Goal: Use online tool/utility: Utilize a website feature to perform a specific function

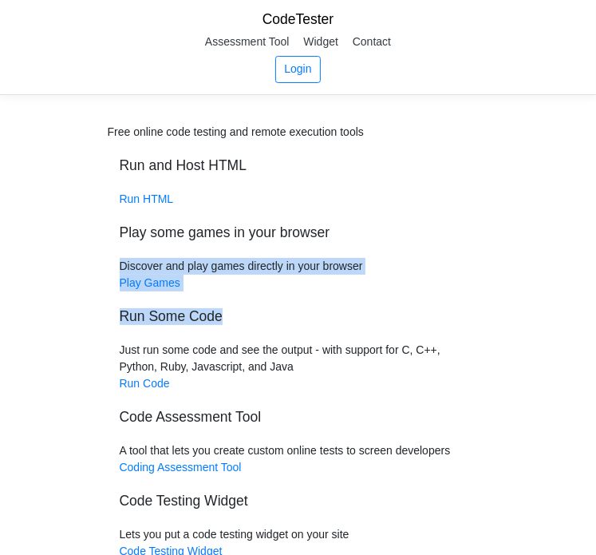
drag, startPoint x: 583, startPoint y: 256, endPoint x: 581, endPoint y: 294, distance: 37.6
click at [581, 294] on div "Free online code testing and remote execution tools Run and Host HTML Run HTML …" at bounding box center [298, 376] width 596 height 540
click at [512, 317] on div "Free online code testing and remote execution tools Run and Host HTML Run HTML …" at bounding box center [298, 376] width 596 height 540
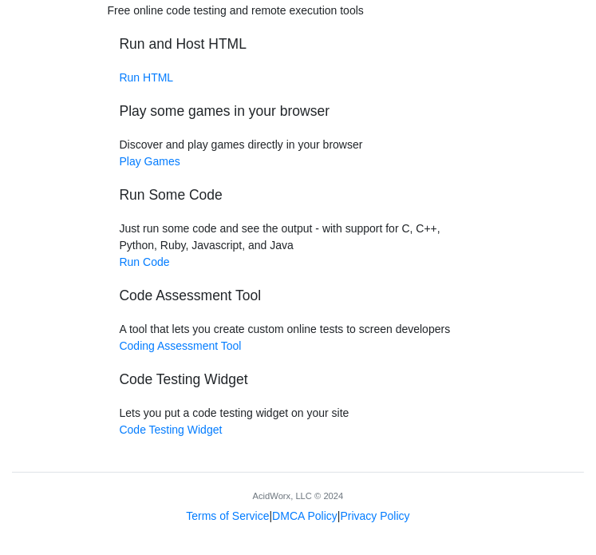
scroll to position [124, 0]
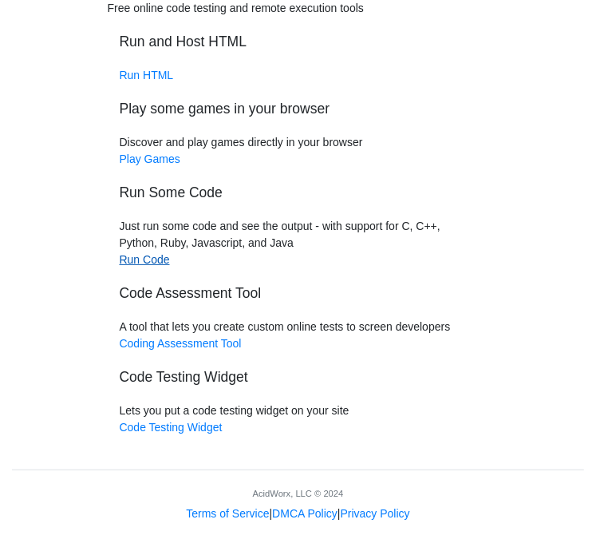
click at [150, 258] on link "Run Code" at bounding box center [145, 259] width 50 height 13
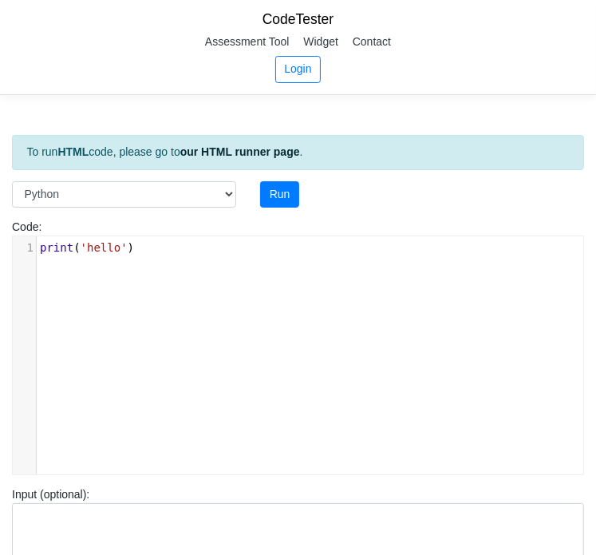
scroll to position [6, 0]
click at [119, 251] on span "print ( 'hello' )" at bounding box center [87, 247] width 94 height 13
type textarea "print('hello')"
drag, startPoint x: 132, startPoint y: 241, endPoint x: 5, endPoint y: 240, distance: 126.9
click at [5, 240] on div "Code: print('hello') print('hello') x 1 print ( 'hello' )" at bounding box center [298, 347] width 596 height 256
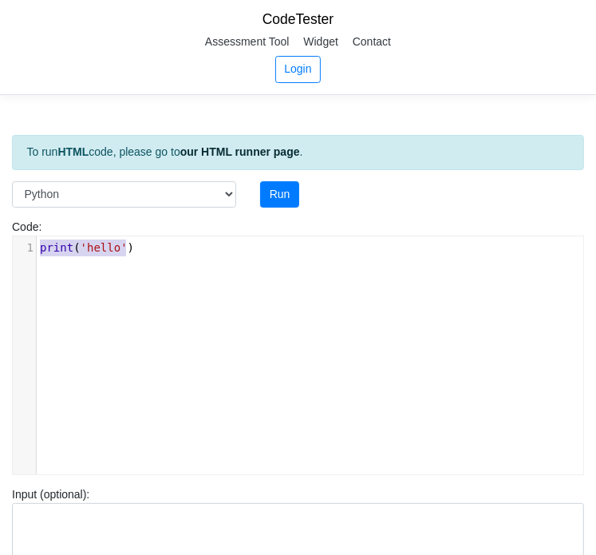
scroll to position [65, 0]
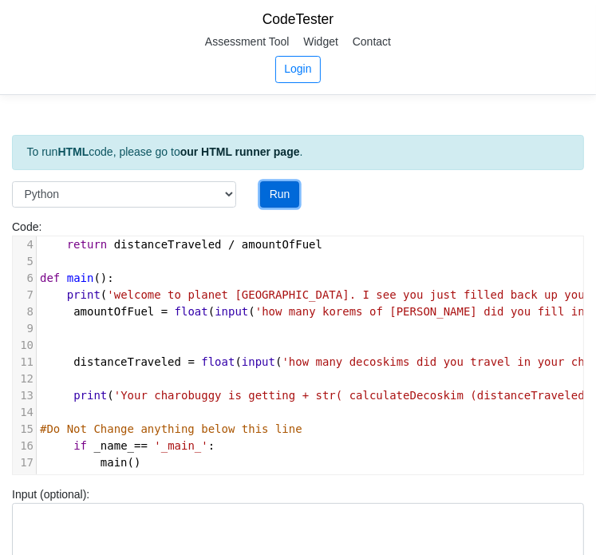
click at [273, 198] on button "Run" at bounding box center [279, 194] width 39 height 27
type input "https://codetester.io/runner?s=ZeX3B5D6lv"
type textarea "Submission status: Runtime Error (NZEC) Stderr: File "script.py", line 8 amount…"
click at [281, 192] on button "Run" at bounding box center [279, 194] width 39 height 27
type input "https://codetester.io/runner?s=gVXBBdMeXQ"
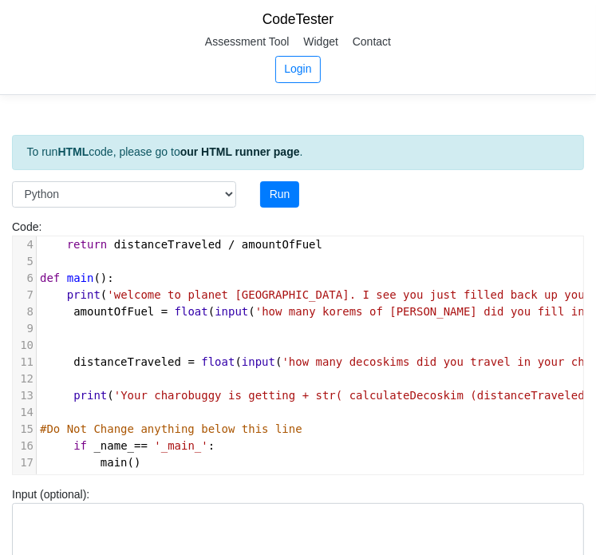
type textarea "Submission status: Runtime Error (NZEC) Stderr: File "script.py", line 8 amount…"
click at [151, 188] on select "C C++ Go Java Javascript Python Ruby" at bounding box center [124, 194] width 224 height 27
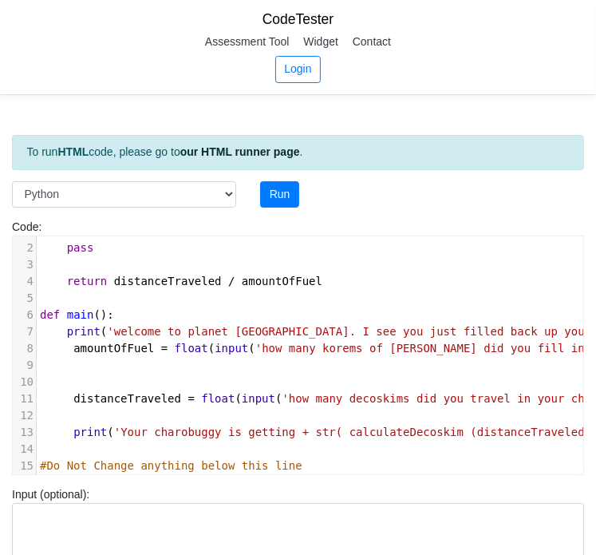
scroll to position [1, 0]
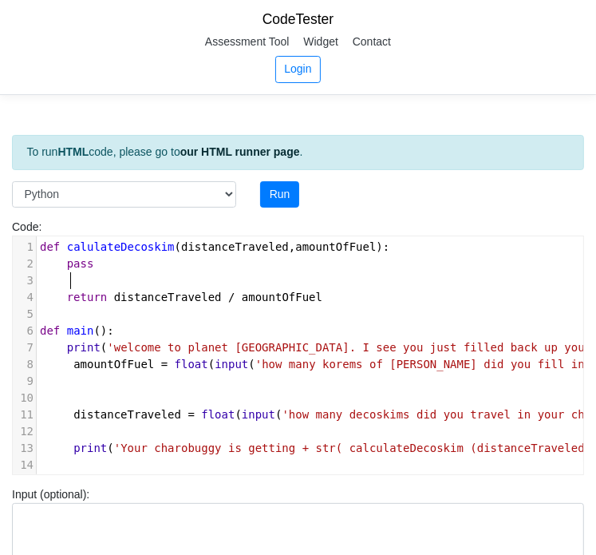
click at [377, 275] on pre at bounding box center [387, 280] width 700 height 17
click at [283, 195] on button "Run" at bounding box center [279, 194] width 39 height 27
type input "https://codetester.io/runner?s=AxzbEOmwXJ"
type textarea "Submission status: Runtime Error (NZEC) Stderr: File "script.py", line 8 amount…"
click at [280, 200] on button "Run" at bounding box center [279, 194] width 39 height 27
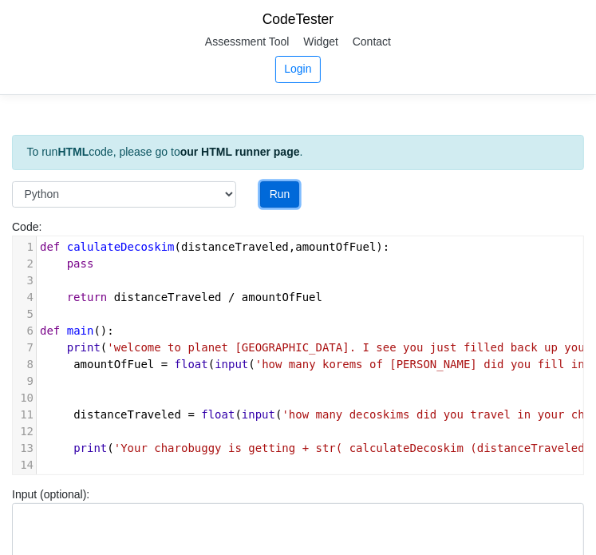
click at [280, 200] on button "Run" at bounding box center [279, 194] width 39 height 27
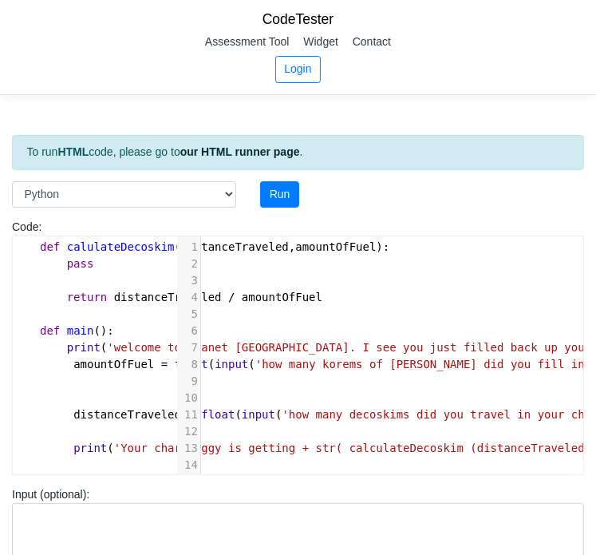
scroll to position [1, 164]
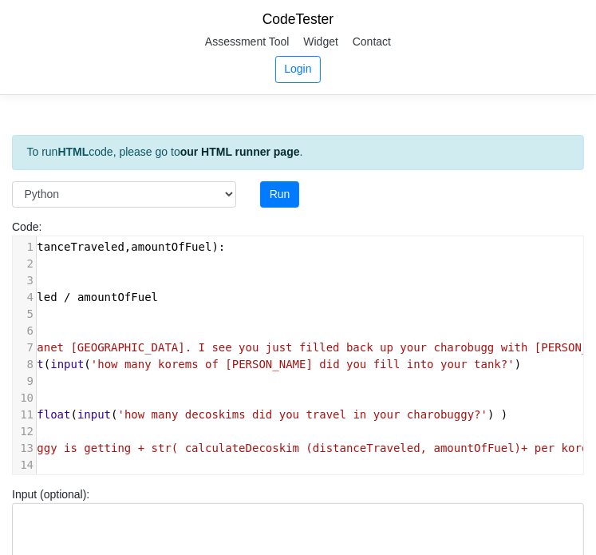
type input "https://codetester.io/runner?s=N8lGQM9Gz2"
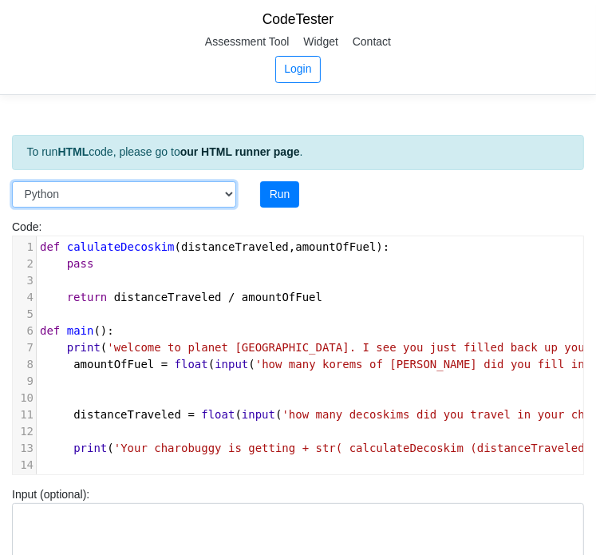
click at [111, 195] on select "C C++ Go Java Javascript Python Ruby" at bounding box center [124, 194] width 224 height 27
click at [12, 181] on select "C C++ Go Java Javascript Python Ruby" at bounding box center [124, 194] width 224 height 27
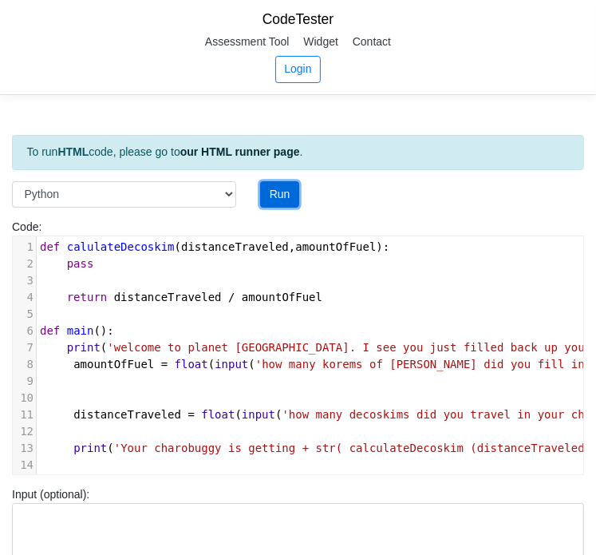
click at [285, 196] on button "Run" at bounding box center [279, 194] width 39 height 27
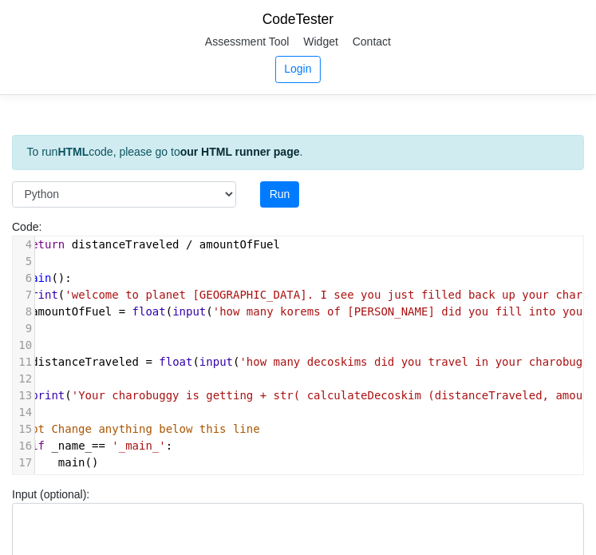
scroll to position [0, 0]
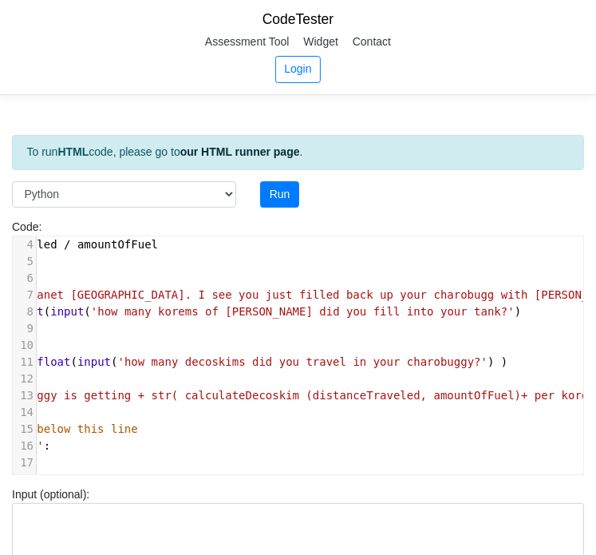
click at [583, 382] on div at bounding box center [583, 317] width 1 height 291
click at [569, 387] on pre "print ( 'Your charobuggy is getting + str( calculateDecoskim (distanceTraveled,…" at bounding box center [222, 395] width 700 height 17
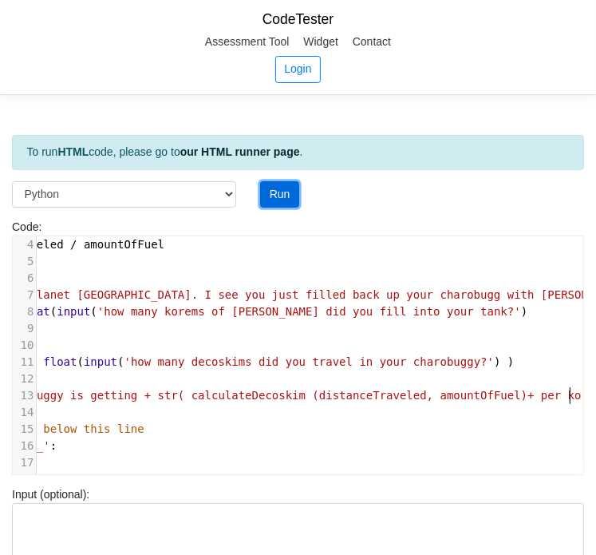
click at [283, 181] on button "Run" at bounding box center [279, 194] width 39 height 27
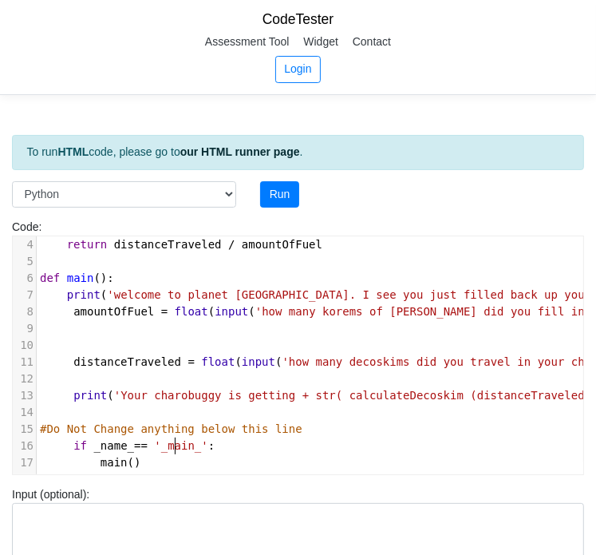
click at [174, 439] on span "'_main_'" at bounding box center [180, 445] width 53 height 13
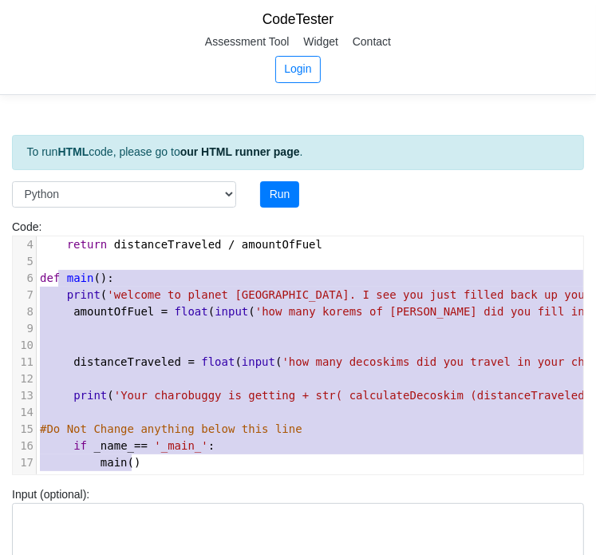
type textarea "def main(): print('welcome to planet Dolfirm. I see you just filled back up you…"
drag, startPoint x: 166, startPoint y: 446, endPoint x: 31, endPoint y: 262, distance: 228.5
click at [37, 262] on div "1 def calulateDecoskim ( distanceTraveled , amountOfFuel ): 2 pass 3 4 return d…" at bounding box center [384, 328] width 694 height 285
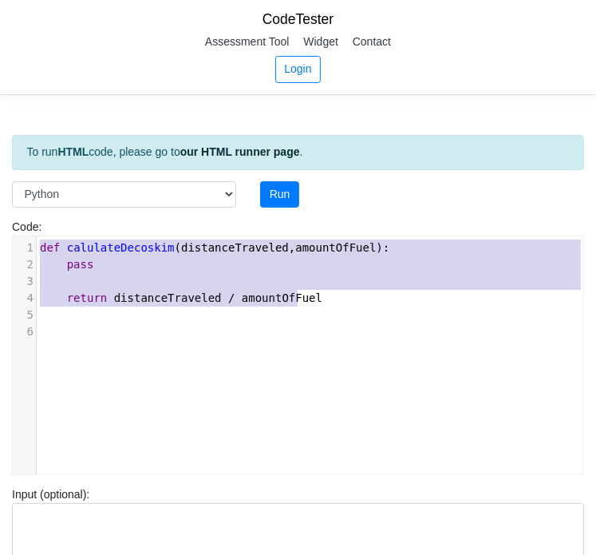
drag, startPoint x: 303, startPoint y: 290, endPoint x: 53, endPoint y: 206, distance: 263.5
click at [53, 206] on div "To run HTML code, please go to our HTML runner page . Language C C++ Go Java Ja…" at bounding box center [298, 464] width 596 height 716
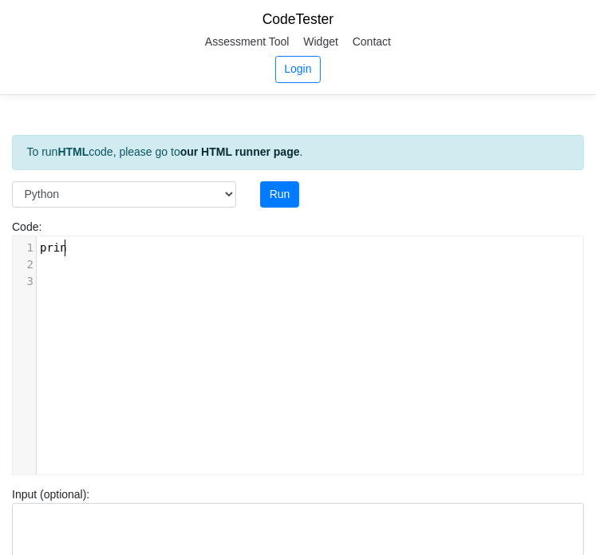
type textarea "print"
type textarea "("hello")"
click at [128, 254] on pre "print ( "hello" )" at bounding box center [317, 247] width 560 height 17
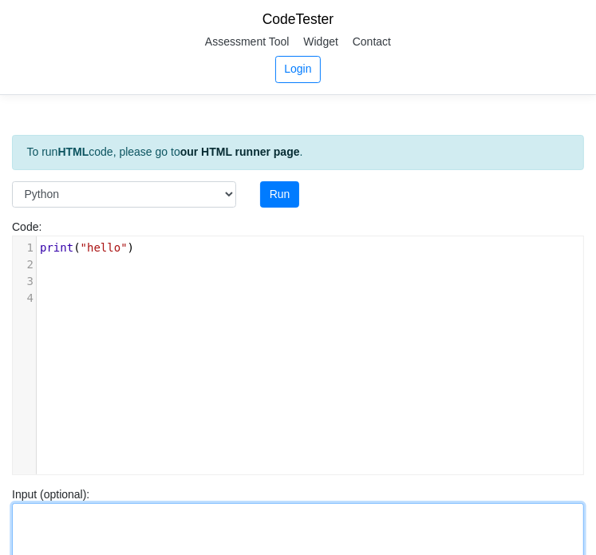
click at [95, 531] on textarea at bounding box center [298, 533] width 572 height 61
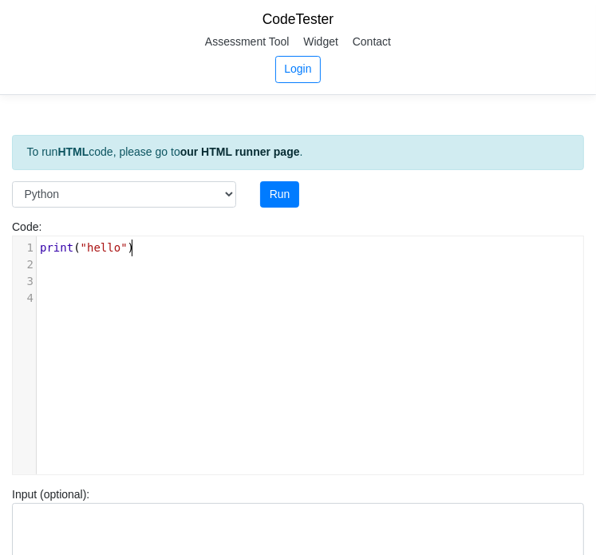
type textarea "t ("hello")"
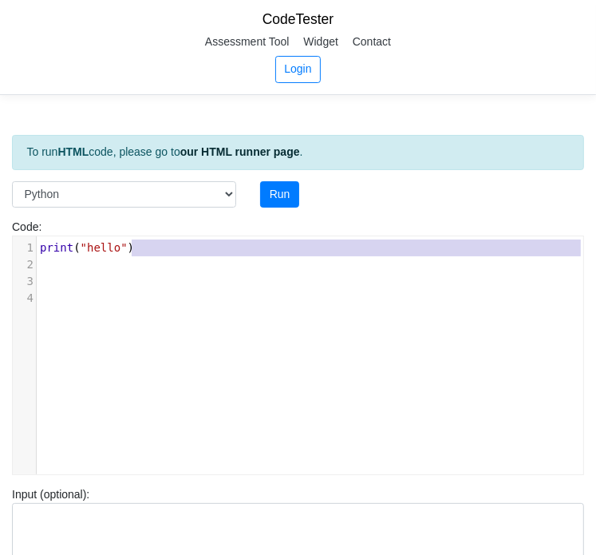
drag, startPoint x: 152, startPoint y: 239, endPoint x: -1, endPoint y: 261, distance: 154.8
click at [0, 261] on html "CodeTester Assessment Tool Widget Contact Login To run HTML code, please go to …" at bounding box center [298, 427] width 596 height 855
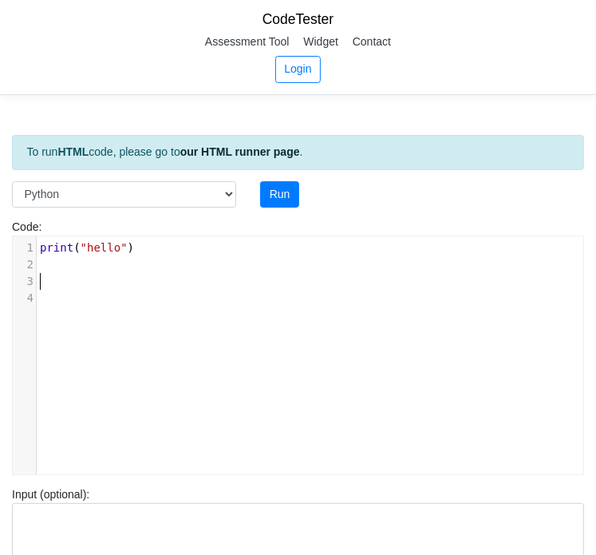
click at [106, 278] on pre "​" at bounding box center [317, 281] width 560 height 17
type textarea "print ("hello")"
drag, startPoint x: 131, startPoint y: 244, endPoint x: 21, endPoint y: 245, distance: 110.2
click at [37, 245] on div "1 print ( "hello" )" at bounding box center [317, 247] width 560 height 17
click at [289, 176] on div "To run HTML code, please go to our HTML runner page . Language C C++ Go Java Ja…" at bounding box center [298, 464] width 596 height 716
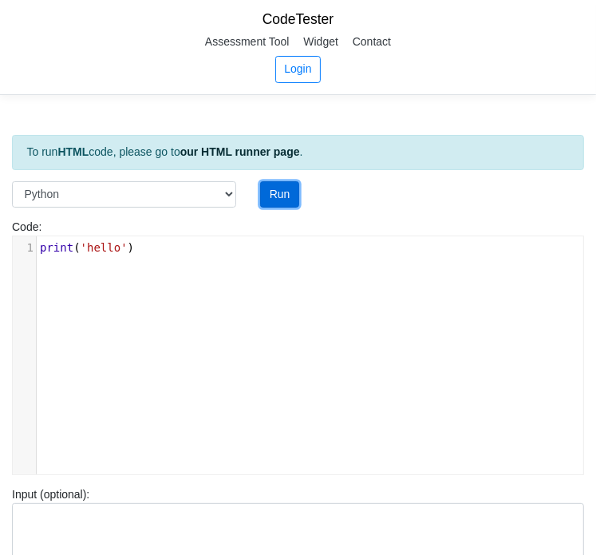
click at [283, 200] on button "Run" at bounding box center [279, 194] width 39 height 27
type input "[URL][DOMAIN_NAME]"
type textarea "Stdout: hello"
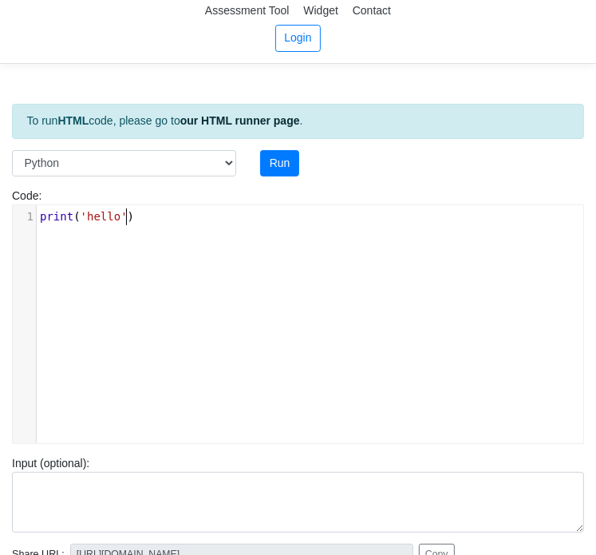
scroll to position [6, 0]
type textarea "print('hello')"
drag, startPoint x: 157, startPoint y: 224, endPoint x: -1, endPoint y: 221, distance: 158.1
click at [0, 221] on html "CodeTester Assessment Tool Widget Contact Login To run HTML code, please go to …" at bounding box center [298, 396] width 596 height 855
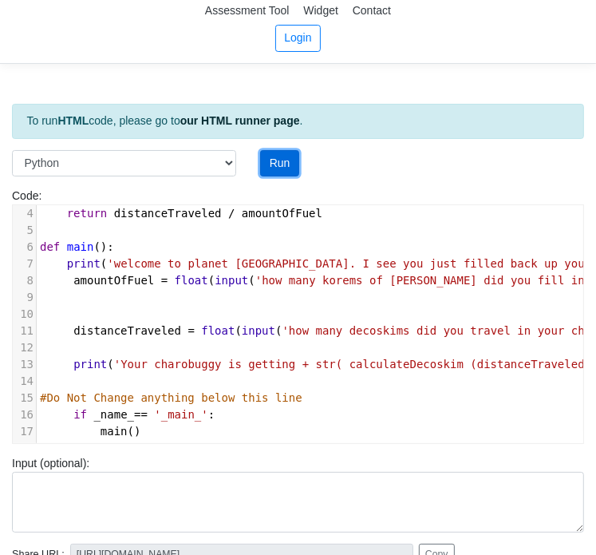
click at [288, 159] on button "Run" at bounding box center [279, 163] width 39 height 27
type input "[URL][DOMAIN_NAME]"
type textarea "Submission status: Runtime Error (NZEC) Stderr: File "script.py", line 8 amount…"
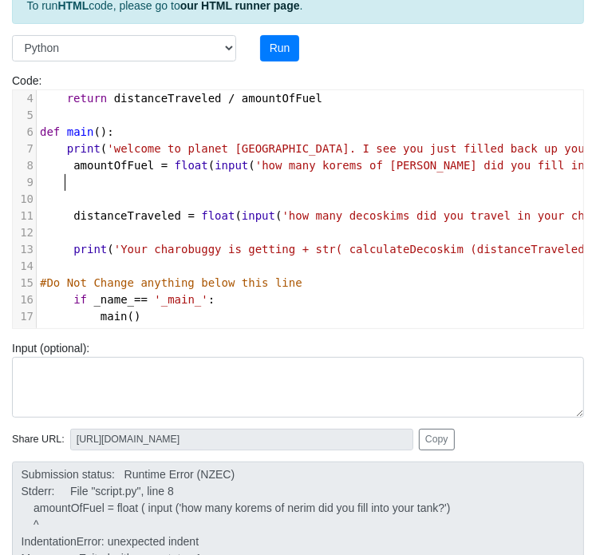
click at [79, 174] on pre at bounding box center [387, 182] width 700 height 17
click at [76, 159] on span "amountOfFuel" at bounding box center [113, 165] width 81 height 13
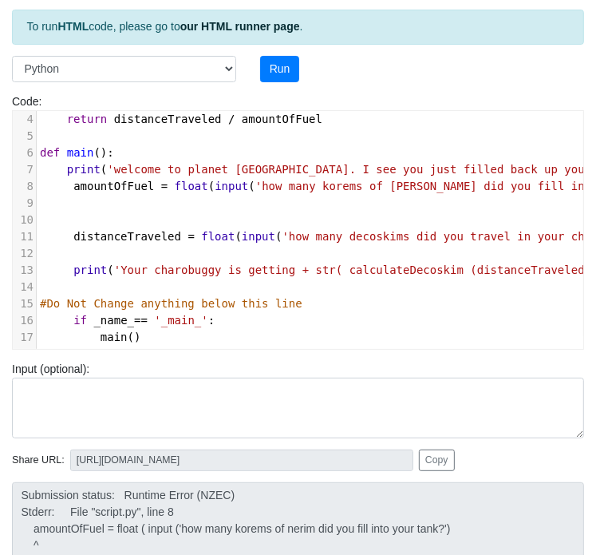
scroll to position [110, 0]
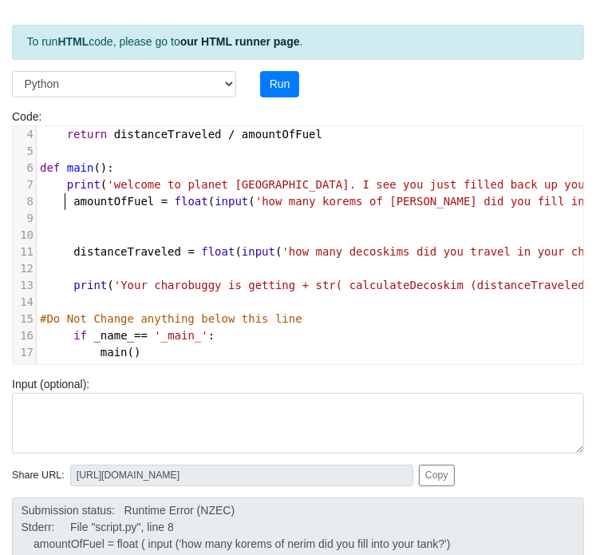
click at [67, 195] on span "amountOfFuel = float ( input ( 'how many korems of nerim did you fill into your…" at bounding box center [363, 201] width 646 height 13
click at [62, 178] on span "print ( 'welcome to planet [GEOGRAPHIC_DATA]. I see you just filled back up you…" at bounding box center [423, 184] width 767 height 13
click at [70, 210] on pre at bounding box center [387, 218] width 700 height 17
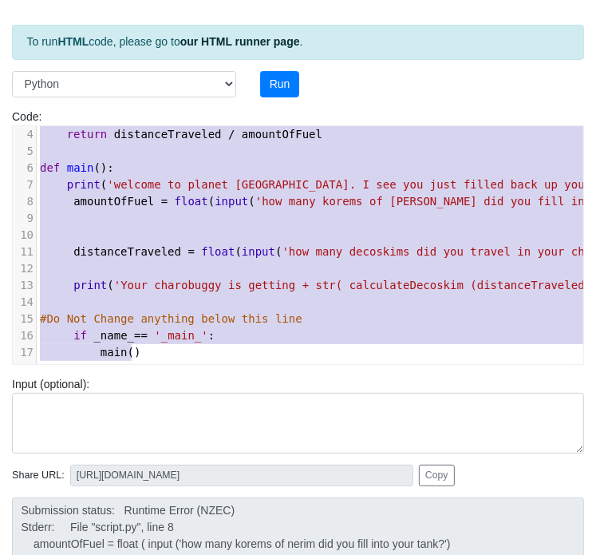
scroll to position [0, 0]
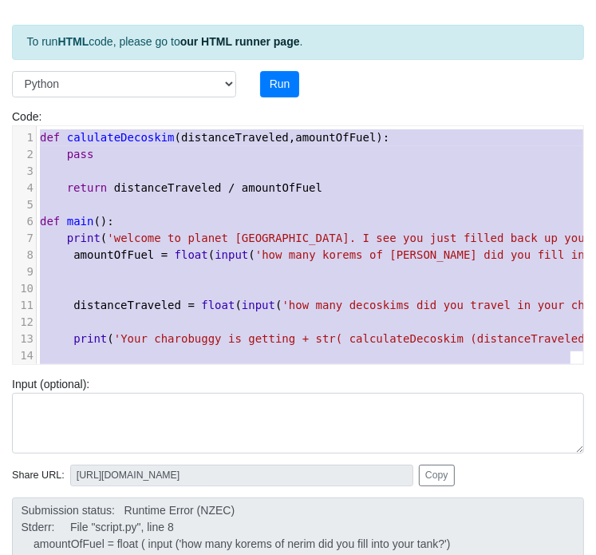
type textarea "= '_main_': main()"
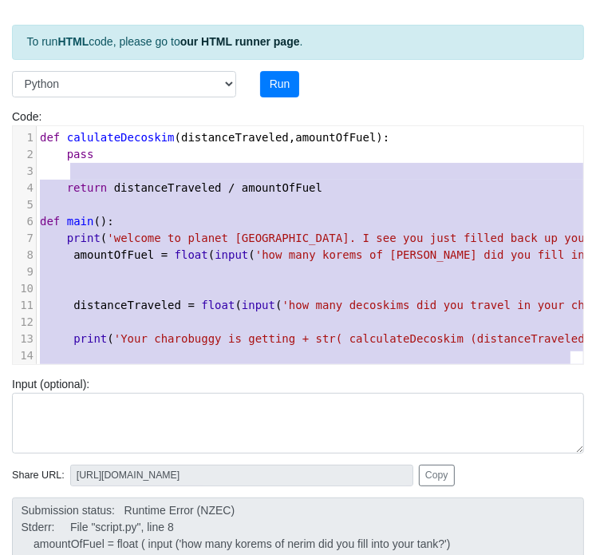
type textarea "ing below this line if _name_== '_main_': main()"
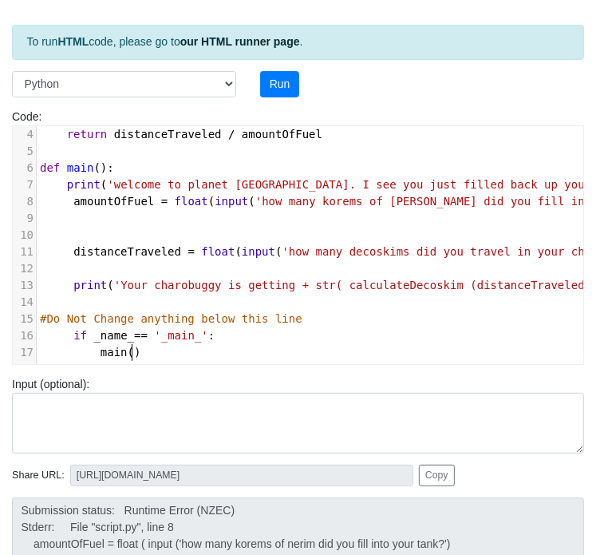
drag, startPoint x: 148, startPoint y: 347, endPoint x: 171, endPoint y: 386, distance: 44.4
click at [171, 386] on div "To run HTML code, please go to our HTML runner page . Language C C++ Go Java Ja…" at bounding box center [298, 354] width 596 height 716
click at [69, 195] on span "amountOfFuel = float ( input ( 'how many korems of nerim did you fill into your…" at bounding box center [363, 201] width 646 height 13
click at [73, 245] on span "distanceTraveled" at bounding box center [127, 251] width 108 height 13
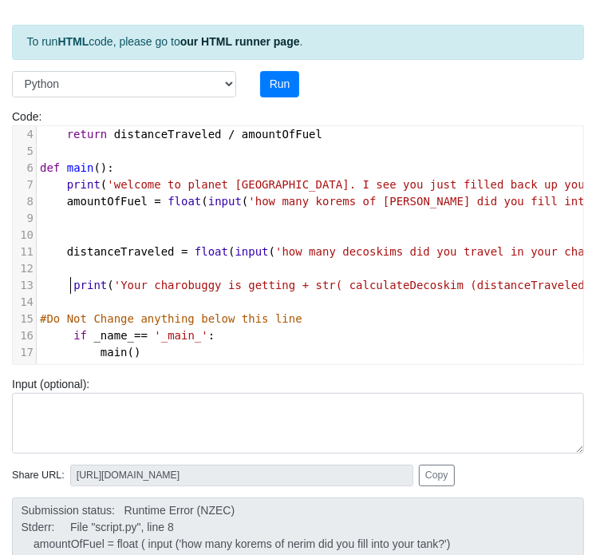
click at [73, 279] on span "print" at bounding box center [90, 285] width 34 height 13
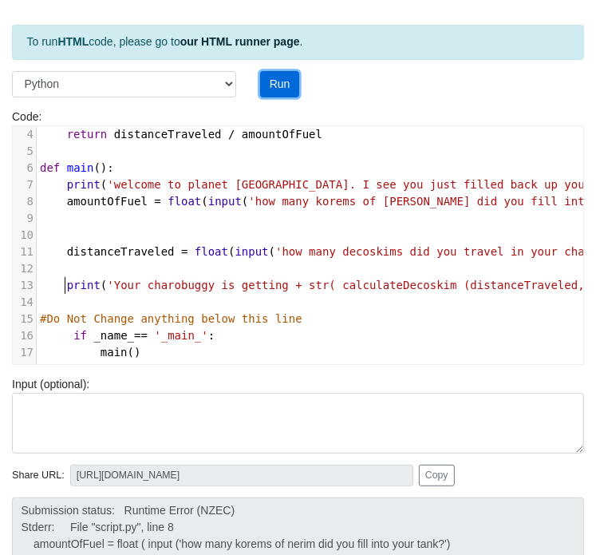
click at [268, 89] on button "Run" at bounding box center [279, 84] width 39 height 27
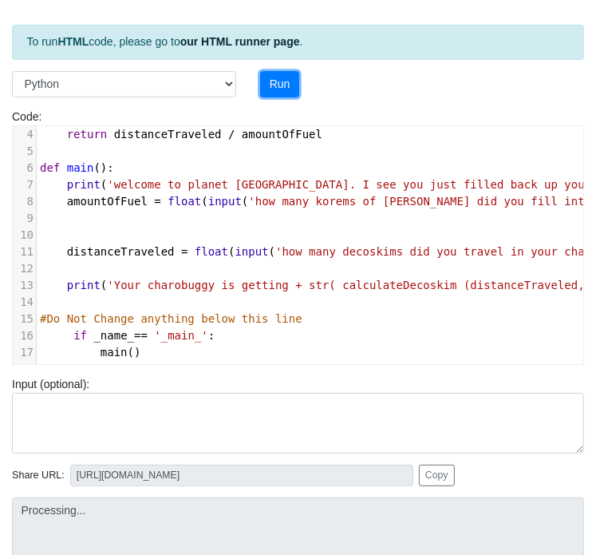
type input "[URL][DOMAIN_NAME]"
type textarea "Submission status: Runtime Error (NZEC) Stderr: File "script.py", line 11 dista…"
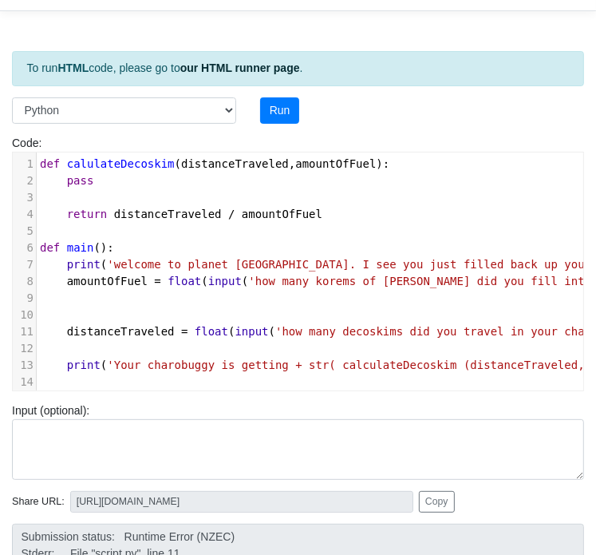
scroll to position [21, 0]
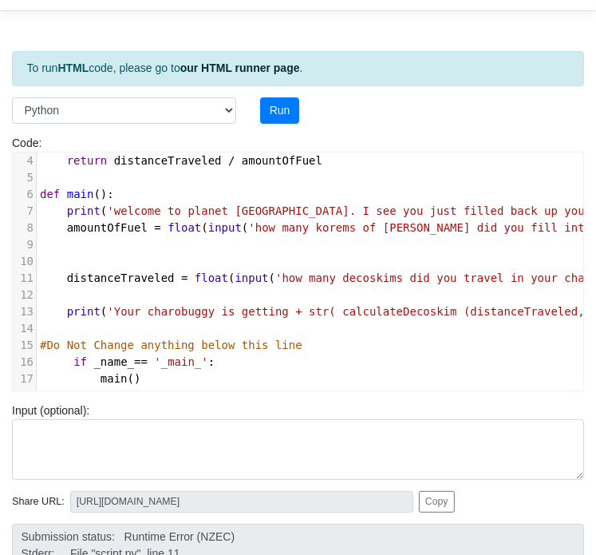
click at [209, 271] on span "float" at bounding box center [212, 277] width 34 height 13
click at [277, 113] on button "Run" at bounding box center [279, 110] width 39 height 27
type input "[URL][DOMAIN_NAME]"
type textarea "Submission status: Runtime Error (NZEC) Stderr: File "script.py", line 11 dista…"
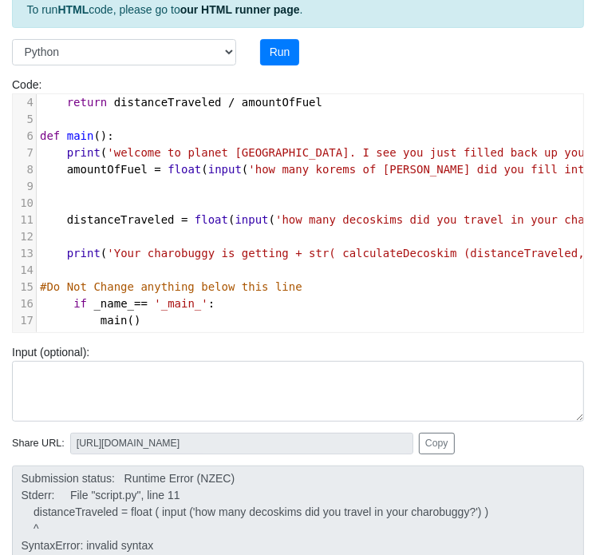
scroll to position [0, 0]
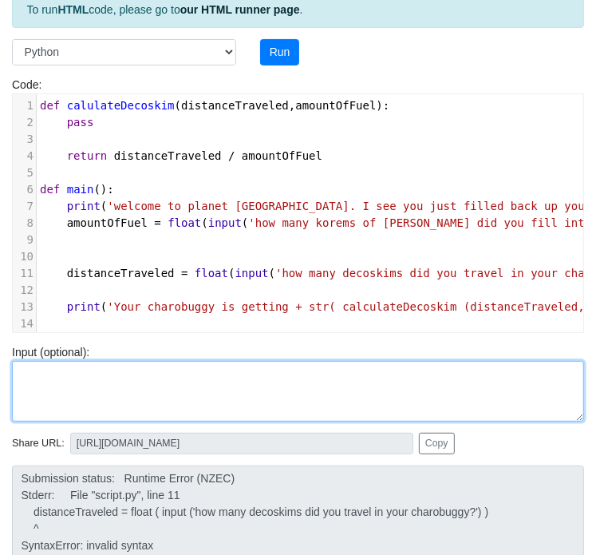
click at [501, 366] on textarea at bounding box center [298, 391] width 572 height 61
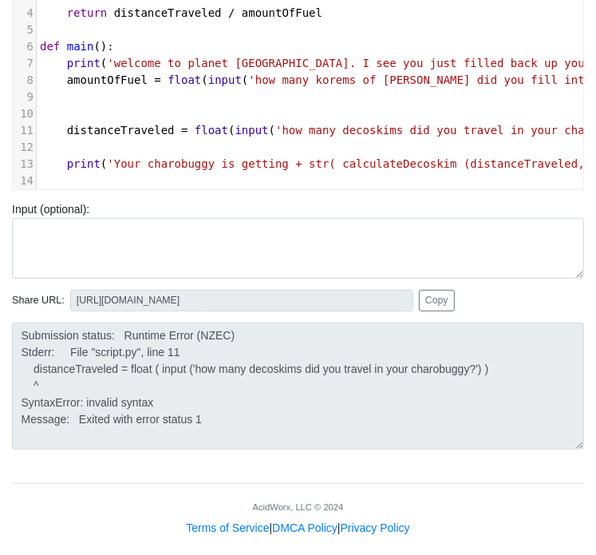
scroll to position [22, 0]
click at [297, 15] on span "amountOfFuel" at bounding box center [282, 12] width 81 height 13
type textarea "=="
type textarea "distanceTraveleled"
click at [202, 12] on span "distanceTraveled" at bounding box center [168, 12] width 108 height 13
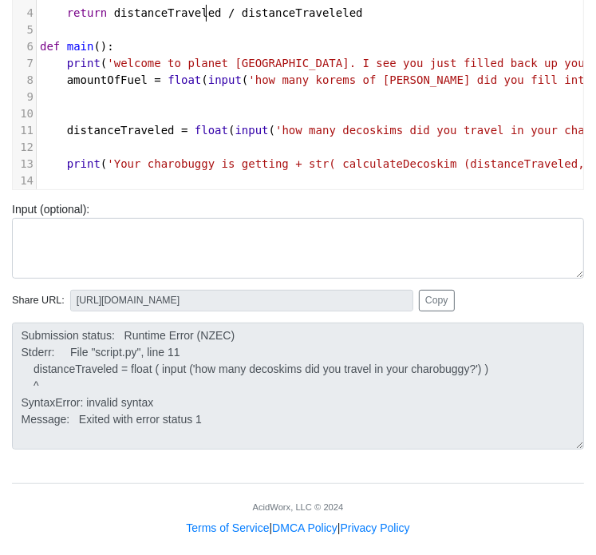
click at [208, 14] on span "return distanceTraveled / distanceTraveleled" at bounding box center [201, 12] width 323 height 13
type textarea "="
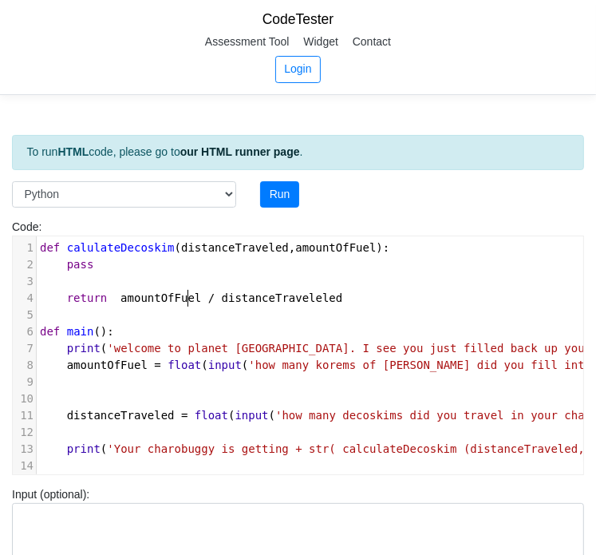
scroll to position [0, 0]
type textarea "amountOfFuel"
click at [268, 203] on button "Run" at bounding box center [279, 194] width 39 height 27
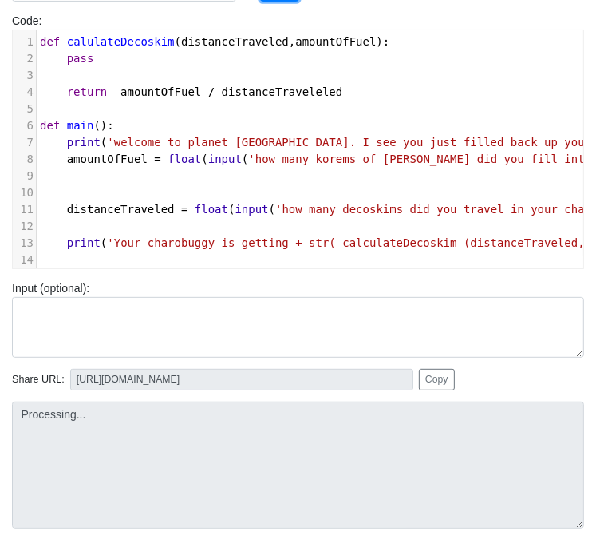
type input "[URL][DOMAIN_NAME]"
type textarea "Submission status: Runtime Error (NZEC) Stderr: File "script.py", line 11 dista…"
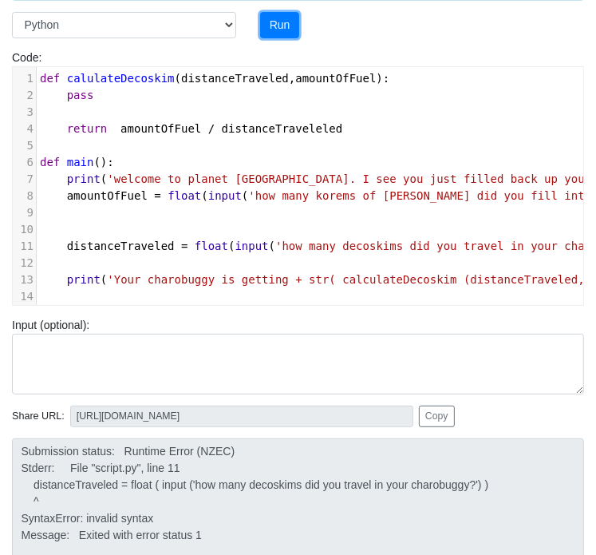
scroll to position [163, 0]
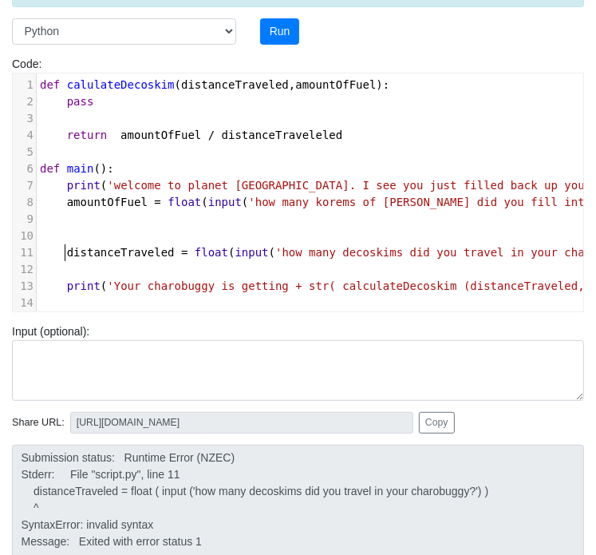
click at [64, 261] on pre at bounding box center [384, 269] width 694 height 17
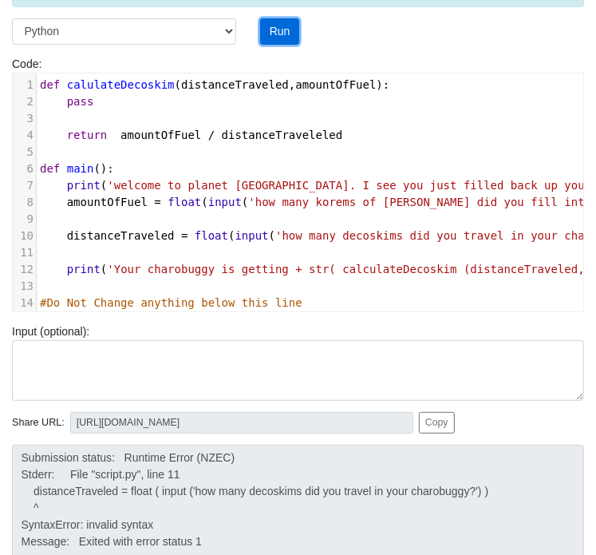
click at [281, 22] on button "Run" at bounding box center [279, 31] width 39 height 27
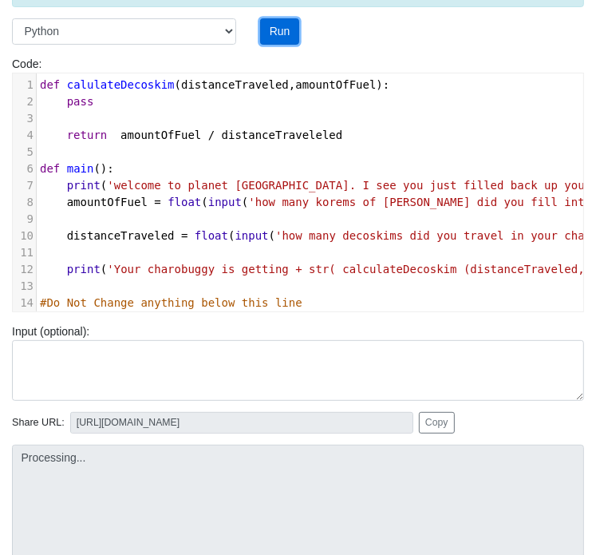
type input "[URL][DOMAIN_NAME]"
type textarea "Submission status: Runtime Error (NZEC) Stderr: File "script.py", line 10 dista…"
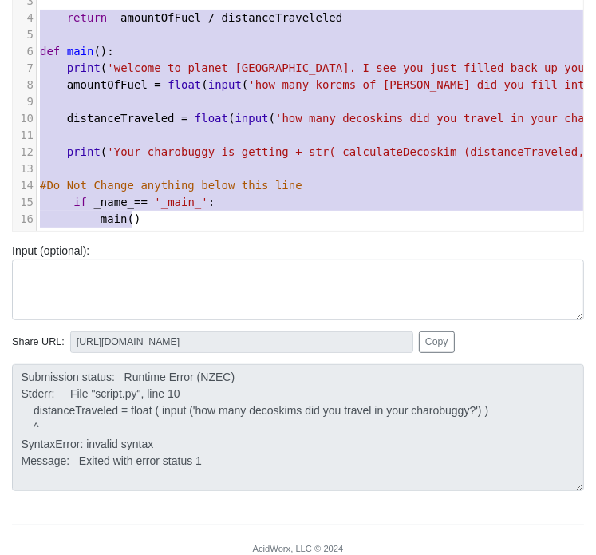
scroll to position [235, 0]
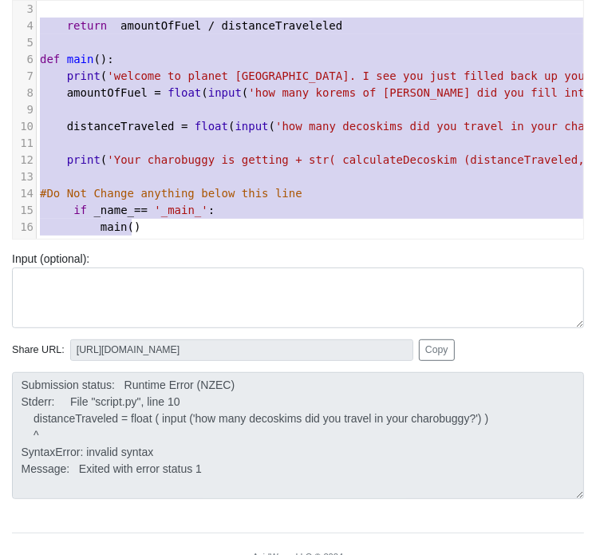
type textarea "def calulateDecoskim(distanceTraveled, amountOfFuel): pass return amountOfFuel …"
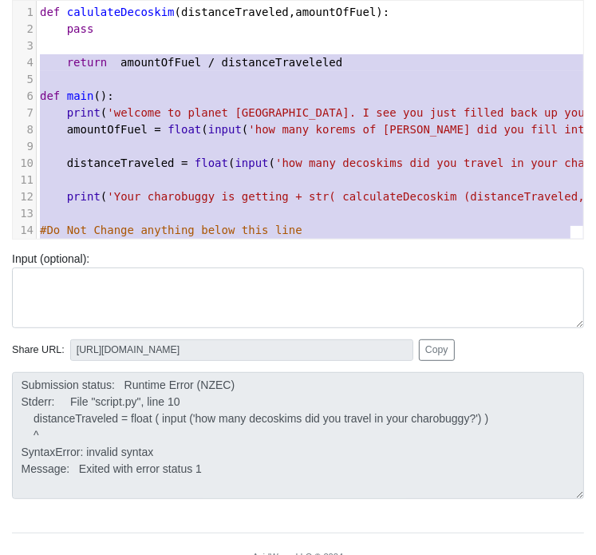
scroll to position [0, 0]
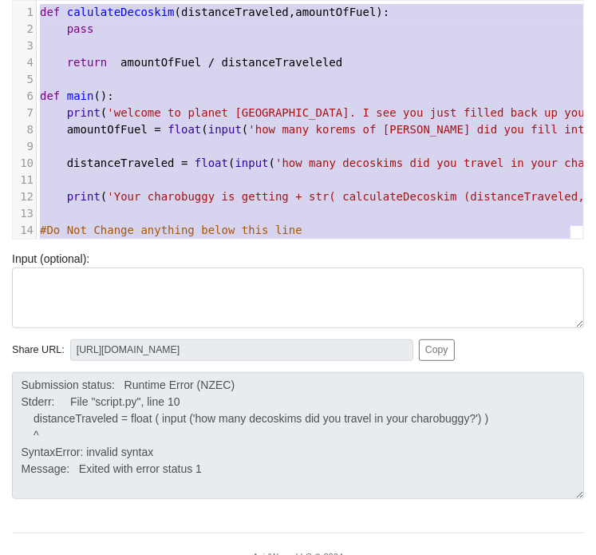
drag, startPoint x: 148, startPoint y: 204, endPoint x: 25, endPoint y: -17, distance: 253.0
click at [25, 0] on html "CodeTester Assessment Tool Widget Contact Login To run HTML code, please go to …" at bounding box center [298, 192] width 596 height 855
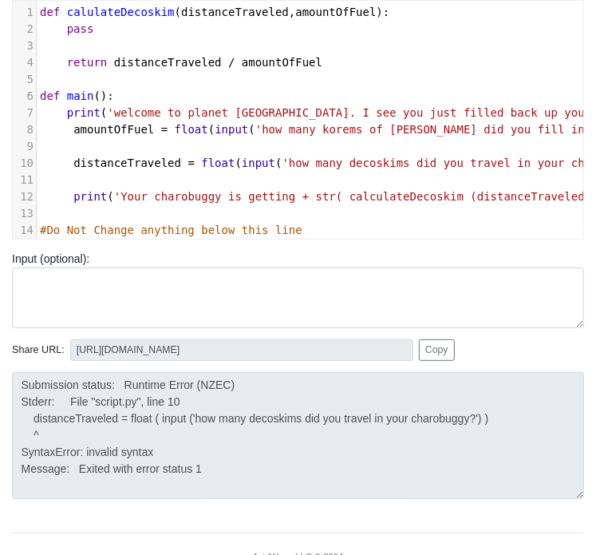
scroll to position [48, 0]
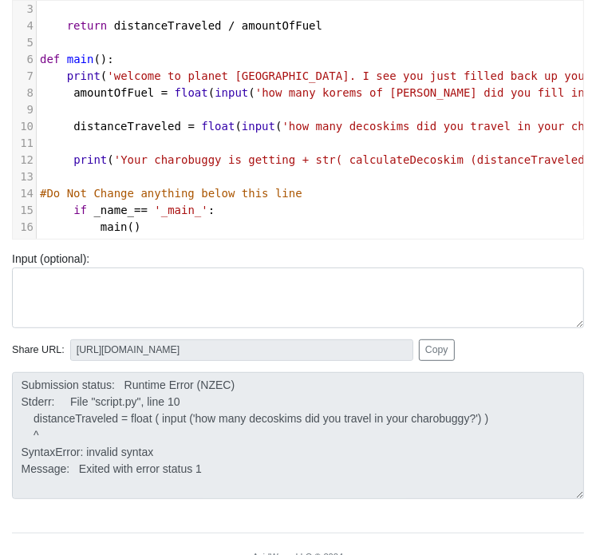
click at [591, 355] on div "Share URL: [URL][DOMAIN_NAME] Copy" at bounding box center [298, 350] width 596 height 22
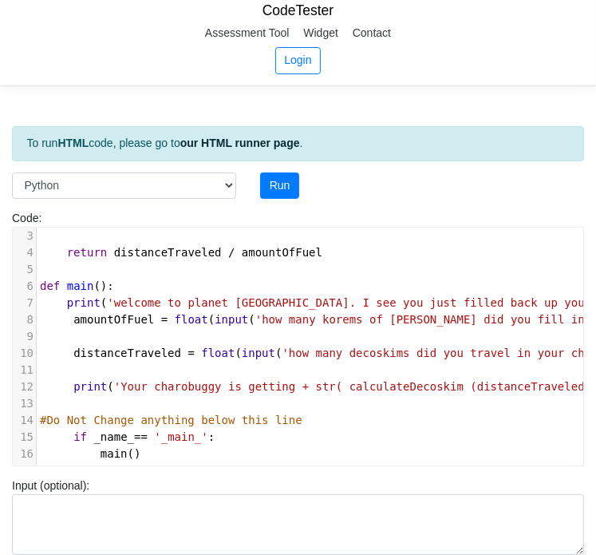
scroll to position [3, 0]
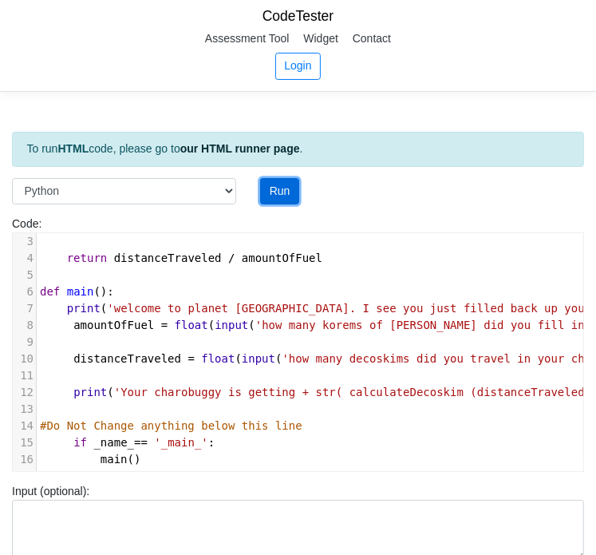
click at [280, 194] on button "Run" at bounding box center [279, 191] width 39 height 27
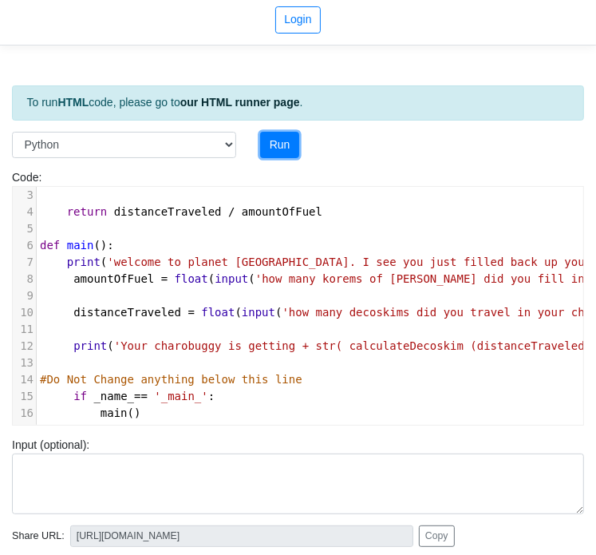
scroll to position [54, 0]
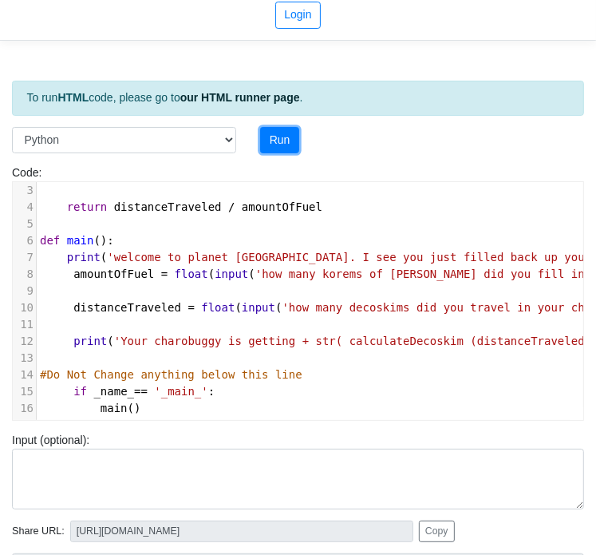
type input "[URL][DOMAIN_NAME]"
type textarea "Submission status: Runtime Error (NZEC) Stderr: File "script.py", line 8 amount…"
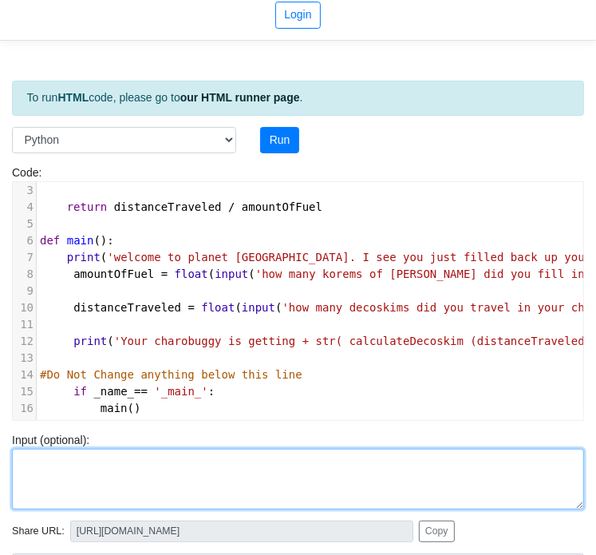
click at [482, 460] on textarea at bounding box center [298, 479] width 572 height 61
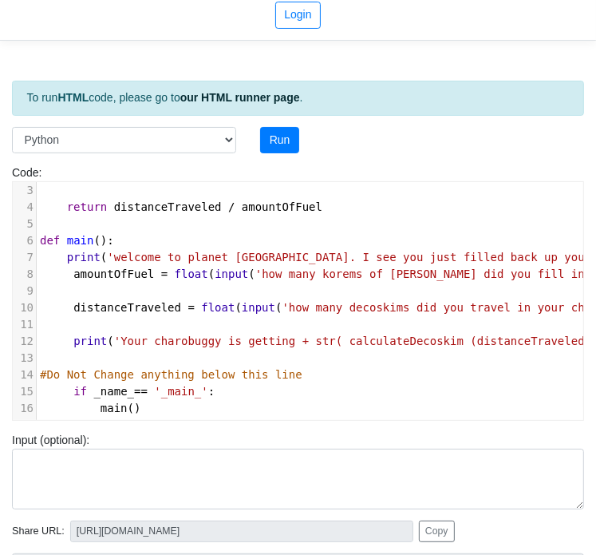
click at [595, 341] on div "Code: print('hello') ​ x 1 def calulateDecoskim ( distanceTraveled , amountOfFu…" at bounding box center [298, 292] width 596 height 256
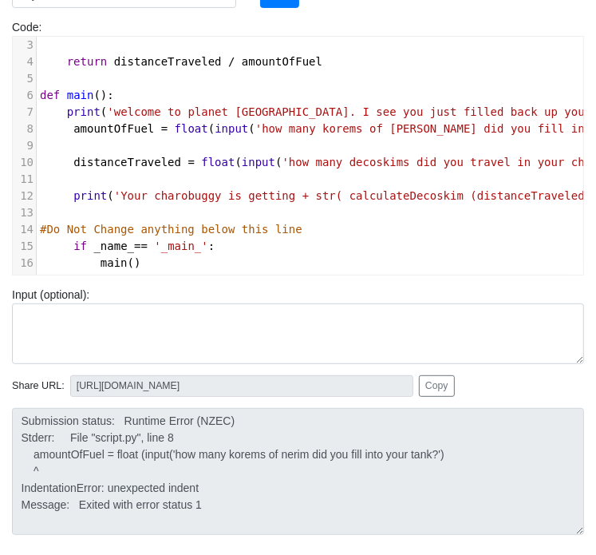
scroll to position [208, 0]
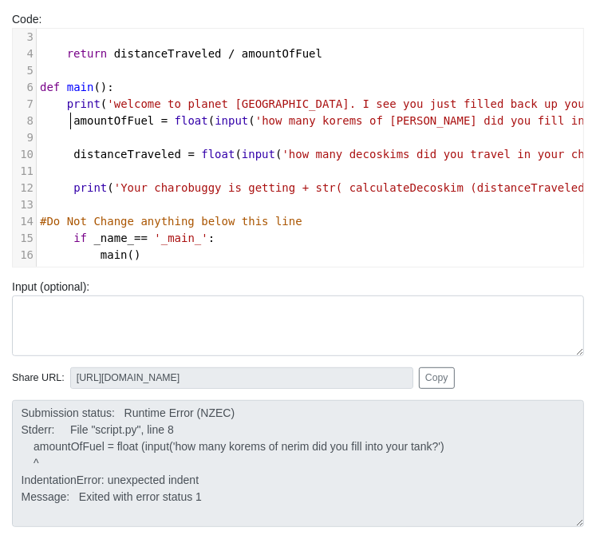
click at [73, 114] on span "amountOfFuel" at bounding box center [113, 120] width 81 height 13
type textarea "="
click at [68, 148] on span "distanceTraveled = float ( input ( 'how many decoskims did you travel in your c…" at bounding box center [356, 154] width 633 height 13
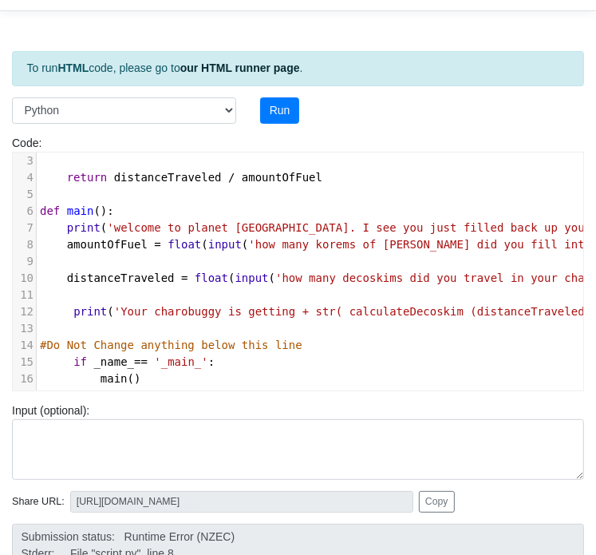
scroll to position [0, 0]
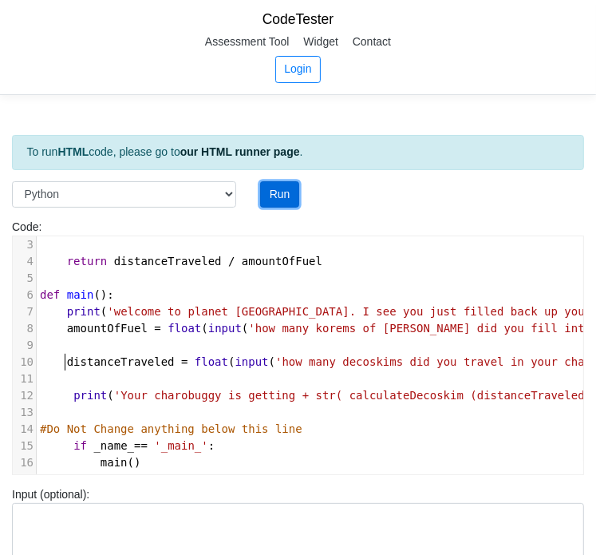
click at [287, 197] on button "Run" at bounding box center [279, 194] width 39 height 27
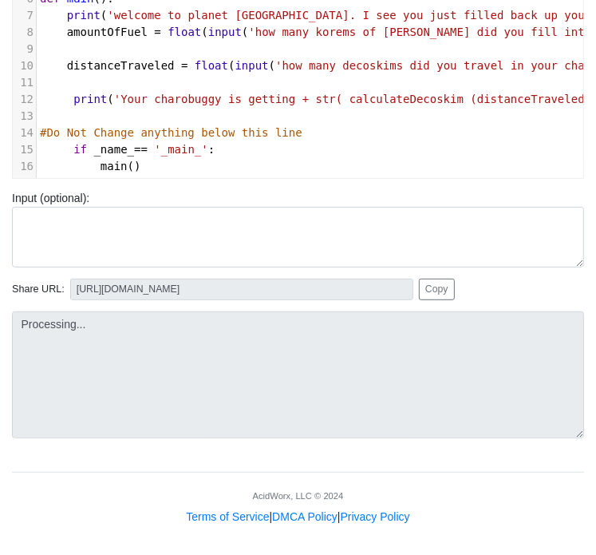
scroll to position [298, 0]
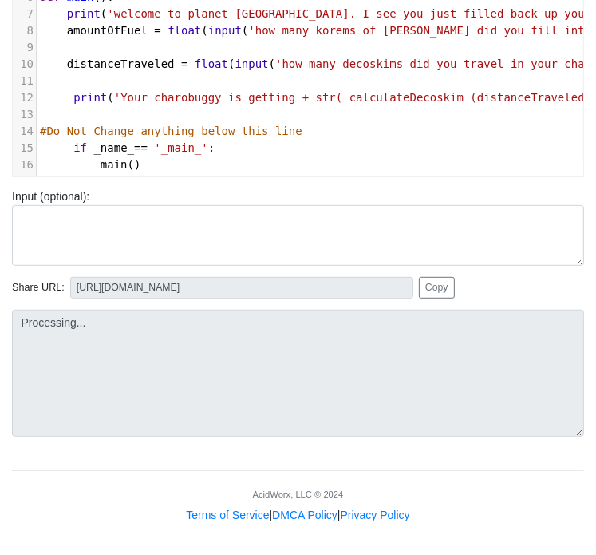
type input "[URL][DOMAIN_NAME]"
type textarea "Submission status: Runtime Error (NZEC) Stderr: File "script.py", line 10 dista…"
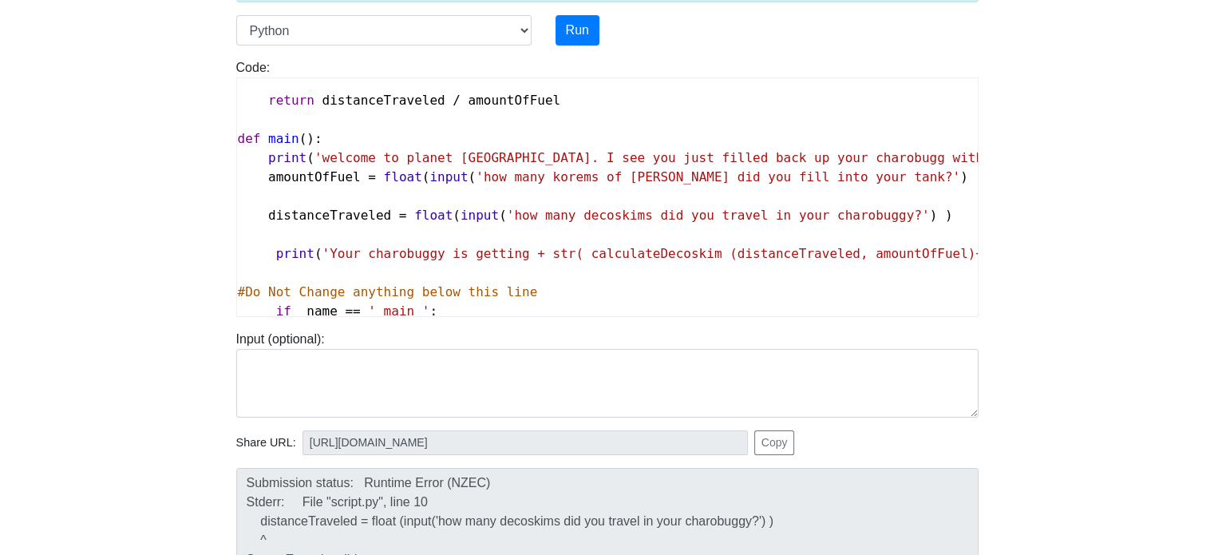
scroll to position [48, 0]
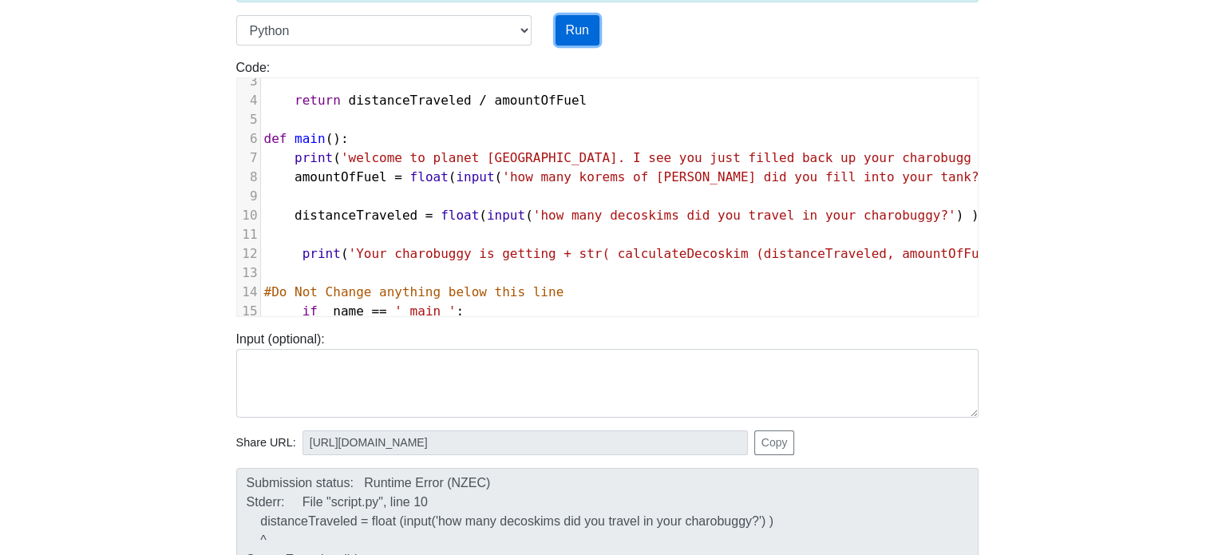
click at [571, 32] on button "Run" at bounding box center [578, 30] width 44 height 30
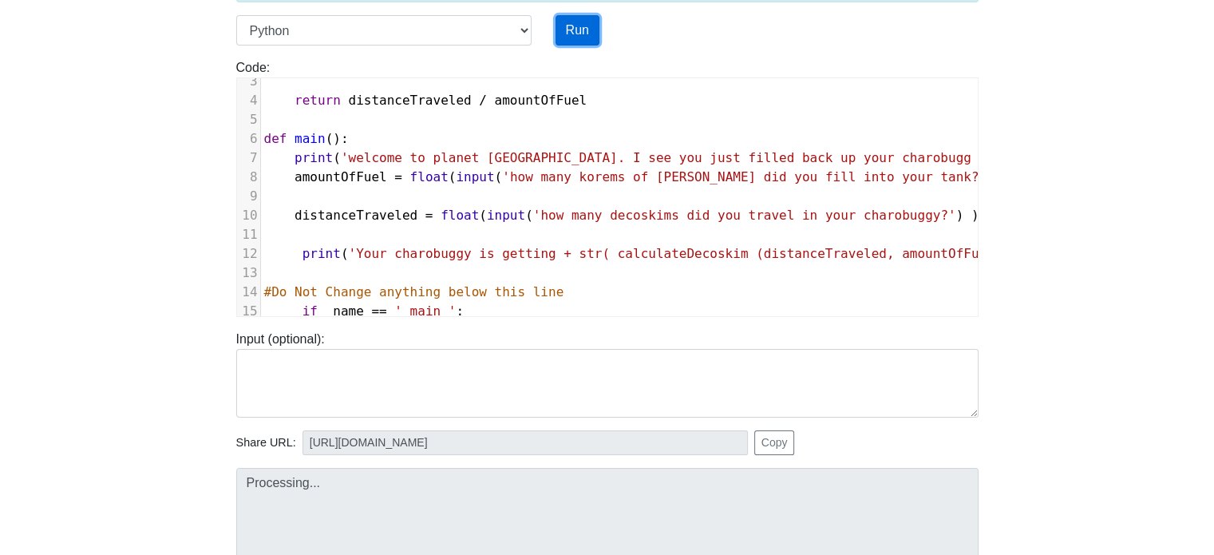
type input "[URL][DOMAIN_NAME]"
type textarea "Submission status: Runtime Error (NZEC) Stderr: File "script.py", line 10 dista…"
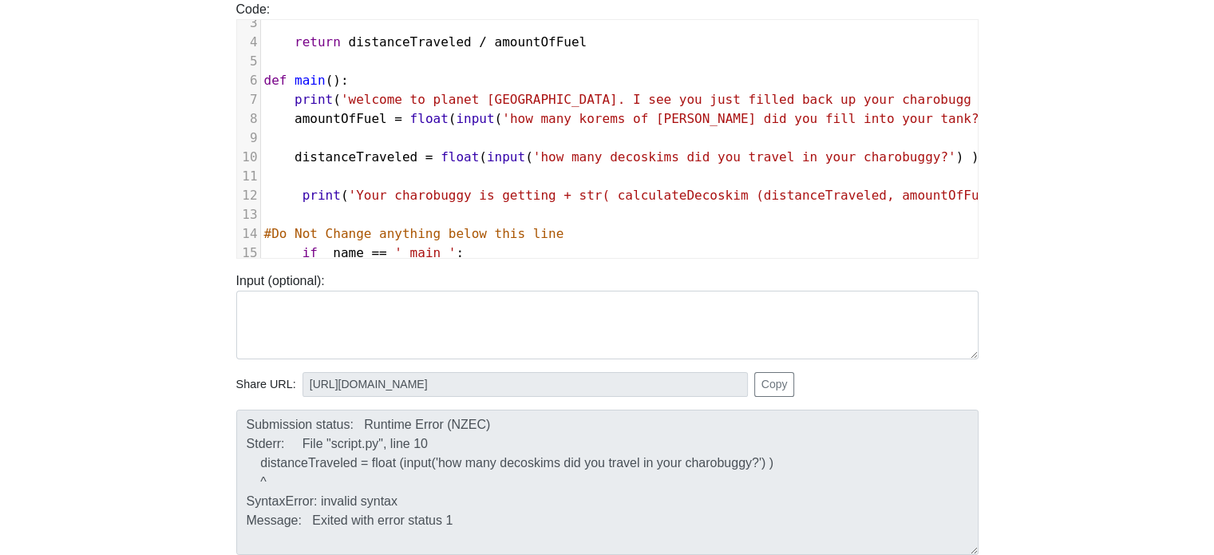
scroll to position [0, 0]
